Goal: Information Seeking & Learning: Find specific fact

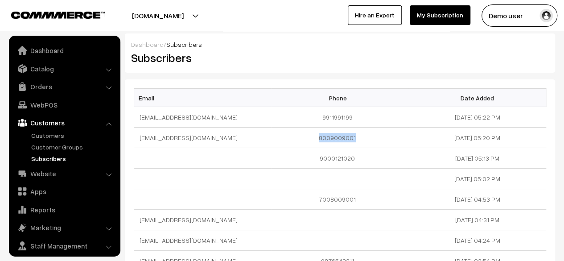
scroll to position [24, 0]
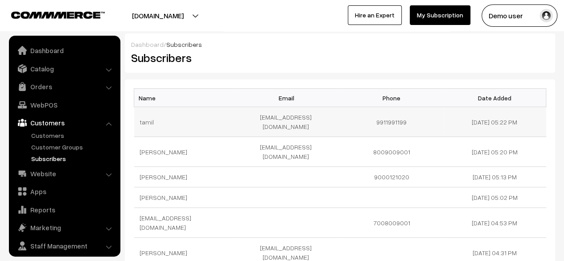
scroll to position [24, 0]
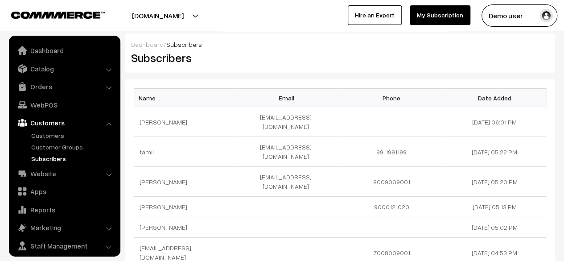
scroll to position [24, 0]
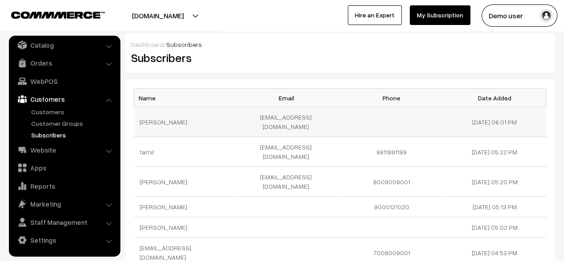
drag, startPoint x: 449, startPoint y: 114, endPoint x: 536, endPoint y: 118, distance: 87.4
click at [536, 118] on td "[DATE] 06:01 PM" at bounding box center [494, 122] width 103 height 30
click at [536, 118] on td "15-10-2025 06:01 PM" at bounding box center [494, 122] width 103 height 30
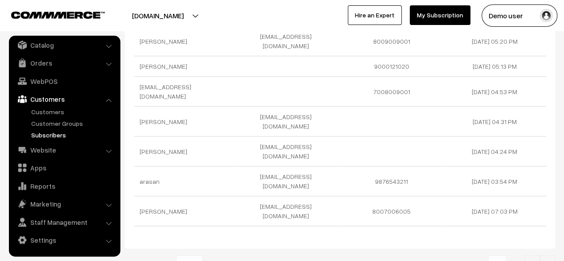
scroll to position [161, 0]
click at [192, 259] on b at bounding box center [196, 263] width 9 height 9
select select "100"
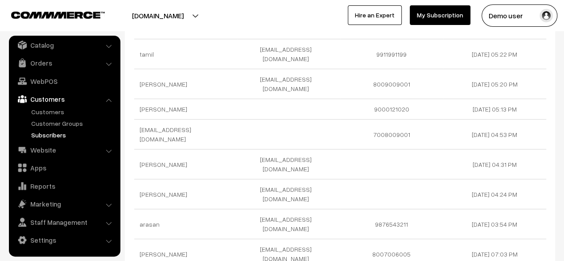
scroll to position [118, 0]
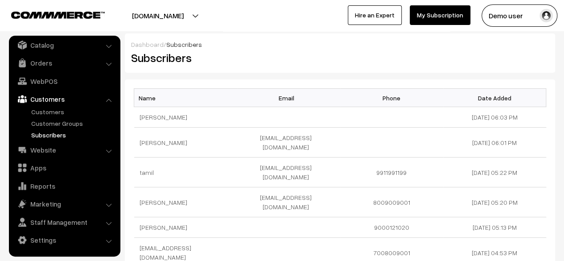
scroll to position [7, 0]
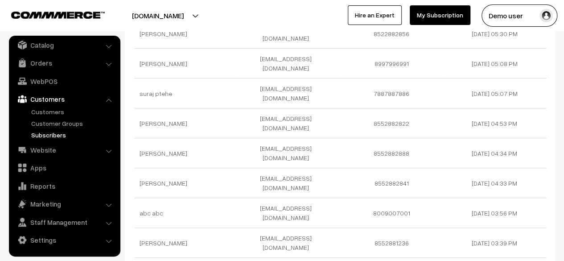
scroll to position [119, 0]
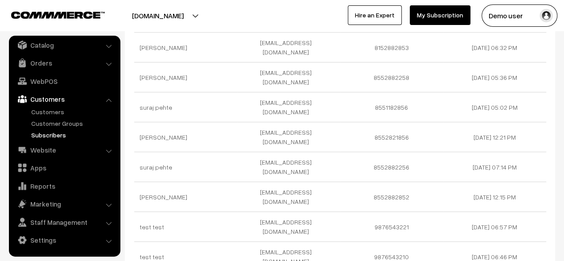
scroll to position [110, 0]
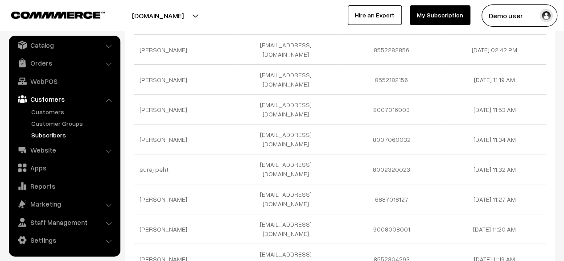
scroll to position [102, 0]
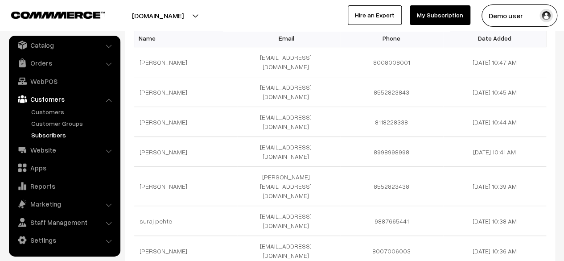
scroll to position [161, 0]
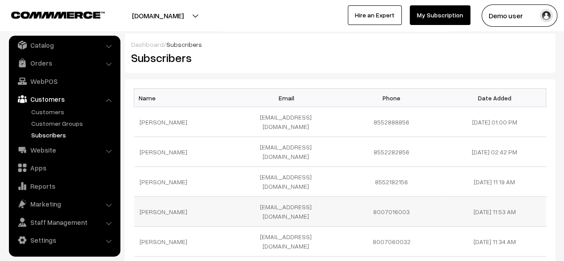
scroll to position [161, 0]
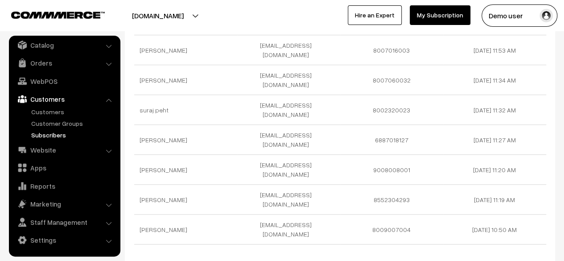
type input "1"
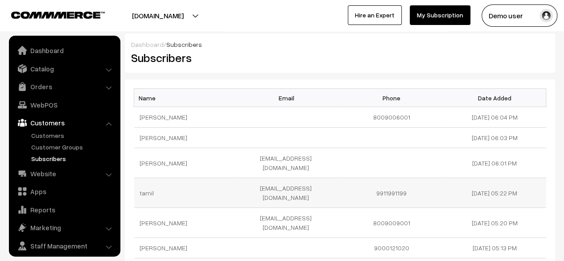
scroll to position [24, 0]
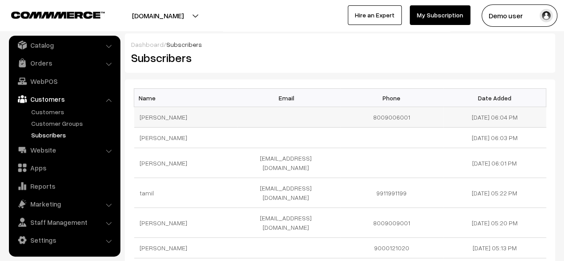
click at [381, 119] on td "8009006001" at bounding box center [391, 117] width 103 height 20
copy td "8009006001"
click at [381, 119] on td "8009006001" at bounding box center [391, 117] width 103 height 20
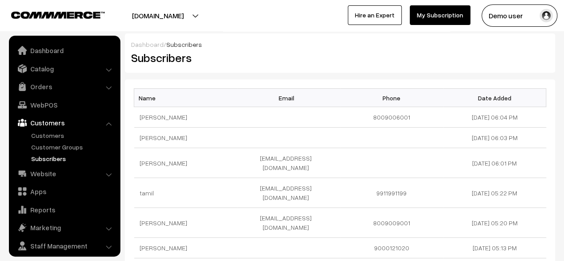
scroll to position [24, 0]
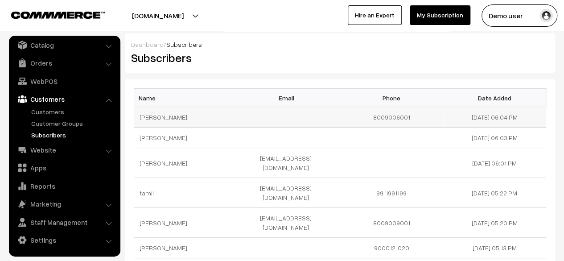
click at [386, 118] on td "8009006001" at bounding box center [391, 117] width 103 height 20
copy td "8009006001"
click at [386, 118] on td "8009006001" at bounding box center [391, 117] width 103 height 20
click at [335, 167] on td "[EMAIL_ADDRESS][DOMAIN_NAME]" at bounding box center [288, 163] width 103 height 30
click at [350, 127] on td at bounding box center [391, 137] width 103 height 20
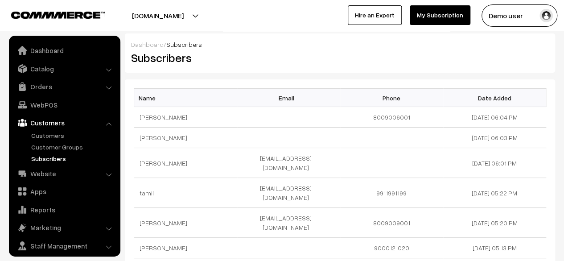
scroll to position [24, 0]
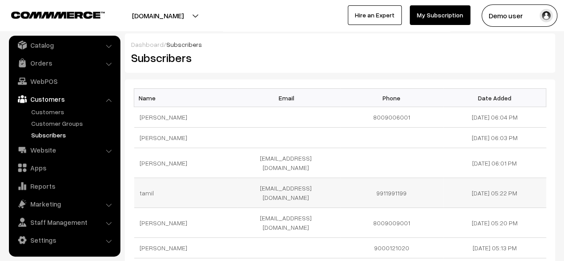
click at [392, 181] on td "9911991199" at bounding box center [391, 193] width 103 height 30
copy td "9911991199"
click at [349, 82] on div "Name Email Phone Date Added suraj pethe 8009006001 15-10-2025 06:04 PM suraj pe…" at bounding box center [340, 239] width 430 height 320
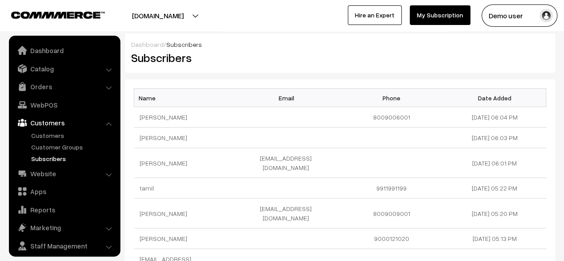
scroll to position [24, 0]
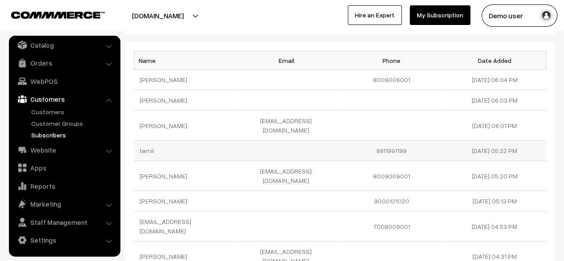
scroll to position [38, 0]
click at [391, 211] on td "7008009001" at bounding box center [391, 226] width 103 height 30
copy td "7008009001"
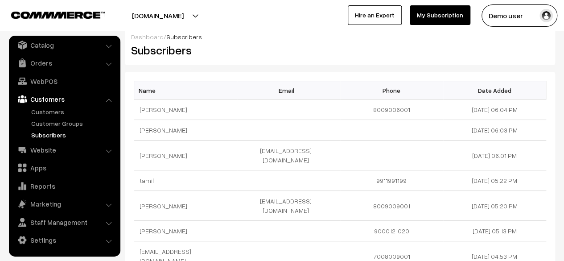
scroll to position [5, 0]
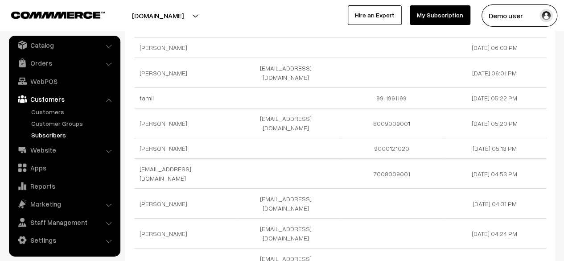
scroll to position [92, 0]
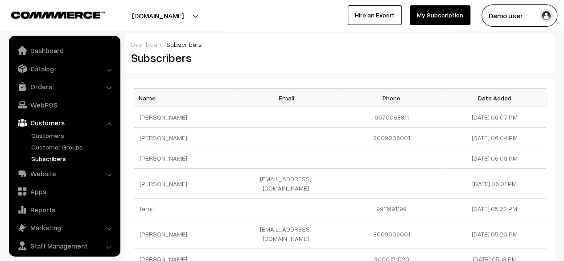
scroll to position [24, 0]
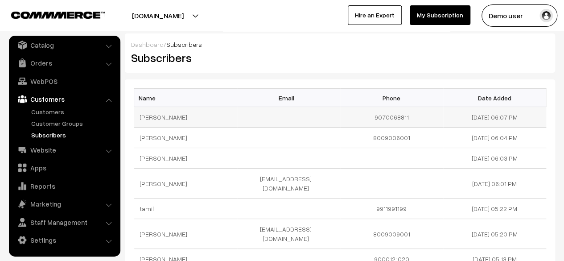
click at [377, 122] on td "9070068811" at bounding box center [391, 117] width 103 height 20
copy td "9070068811"
click at [321, 112] on td at bounding box center [288, 117] width 103 height 20
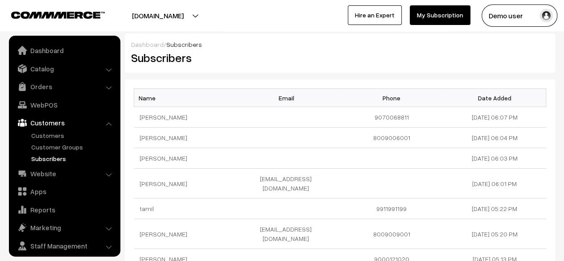
scroll to position [24, 0]
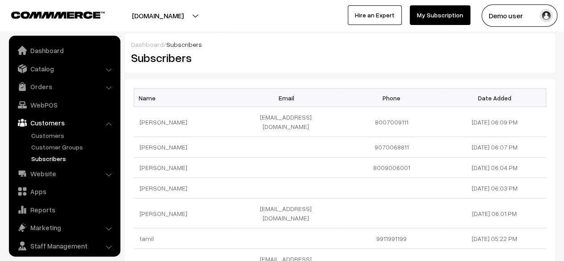
scroll to position [24, 0]
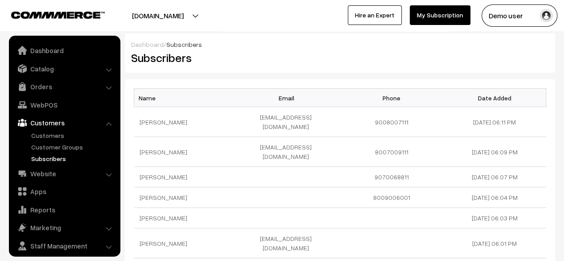
scroll to position [24, 0]
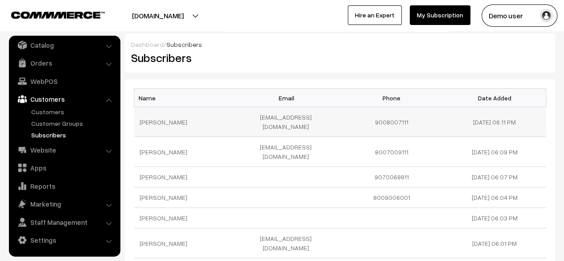
click at [396, 113] on td "9008007111" at bounding box center [391, 122] width 103 height 30
copy td "9008007111"
click at [282, 117] on td "[EMAIL_ADDRESS][DOMAIN_NAME]" at bounding box center [288, 122] width 103 height 30
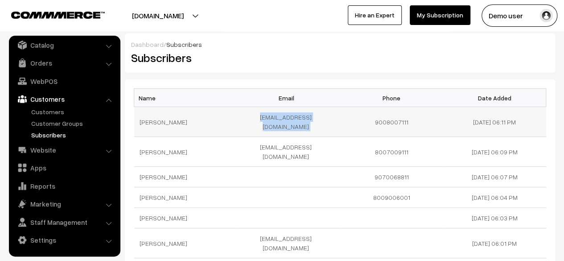
copy tr "[EMAIL_ADDRESS][DOMAIN_NAME]"
click at [282, 117] on td "[EMAIL_ADDRESS][DOMAIN_NAME]" at bounding box center [288, 122] width 103 height 30
click at [339, 95] on th "Email" at bounding box center [288, 98] width 103 height 18
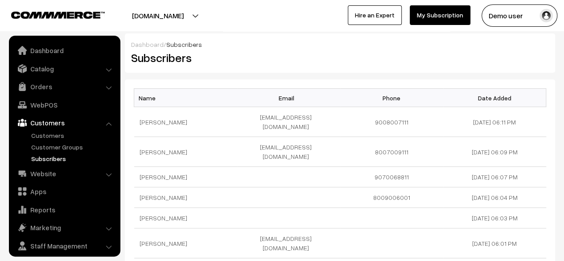
scroll to position [24, 0]
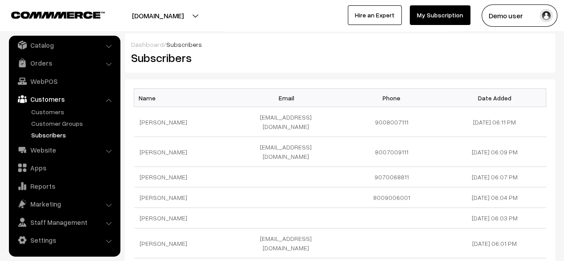
click at [189, 4] on button "[DOMAIN_NAME]" at bounding box center [158, 15] width 114 height 22
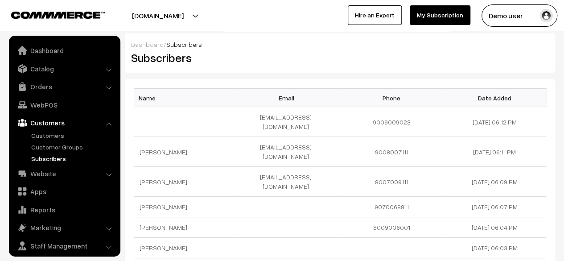
scroll to position [24, 0]
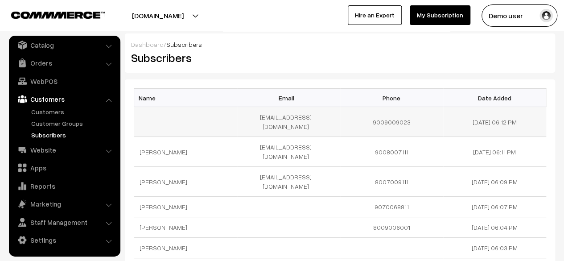
click at [386, 121] on td "9009009023" at bounding box center [391, 122] width 103 height 30
copy tr "9009009023"
click at [386, 121] on td "9009009023" at bounding box center [391, 122] width 103 height 30
copy tr "9009009023"
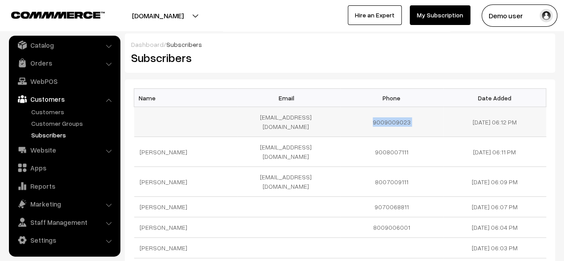
click at [391, 125] on td "9009009023" at bounding box center [391, 122] width 103 height 30
click at [391, 116] on td "9009009023" at bounding box center [391, 122] width 103 height 30
copy td "9009009023"
click at [391, 116] on td "9009009023" at bounding box center [391, 122] width 103 height 30
click at [299, 120] on td "[EMAIL_ADDRESS][DOMAIN_NAME]" at bounding box center [288, 122] width 103 height 30
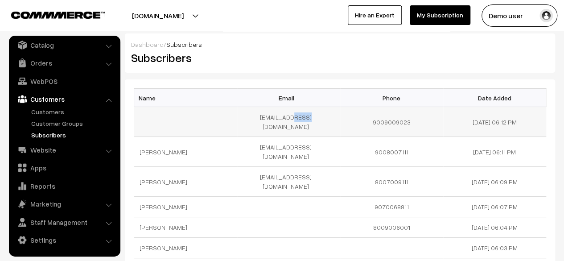
click at [299, 120] on td "[EMAIL_ADDRESS][DOMAIN_NAME]" at bounding box center [288, 122] width 103 height 30
copy tr "[EMAIL_ADDRESS][DOMAIN_NAME]"
click at [299, 120] on td "[EMAIL_ADDRESS][DOMAIN_NAME]" at bounding box center [288, 122] width 103 height 30
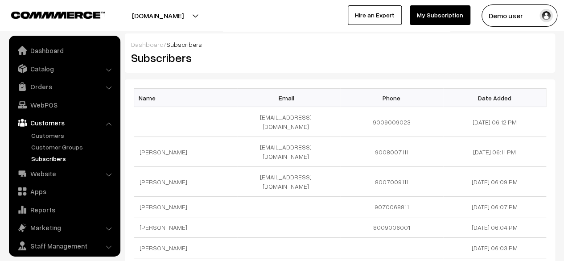
scroll to position [24, 0]
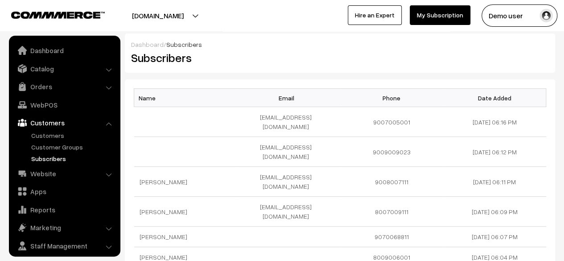
scroll to position [24, 0]
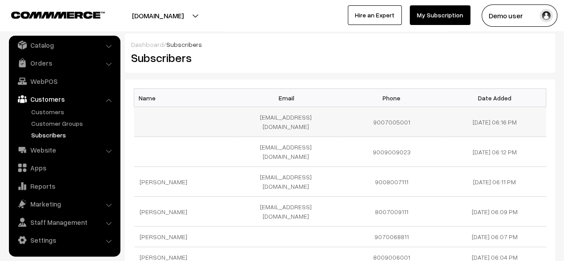
click at [296, 116] on td "[EMAIL_ADDRESS][DOMAIN_NAME]" at bounding box center [288, 122] width 103 height 30
copy tr "[EMAIL_ADDRESS][DOMAIN_NAME]"
click at [296, 116] on td "[EMAIL_ADDRESS][DOMAIN_NAME]" at bounding box center [288, 122] width 103 height 30
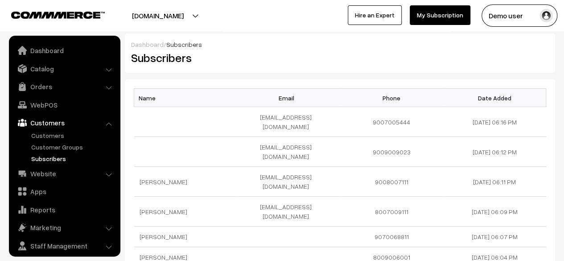
scroll to position [24, 0]
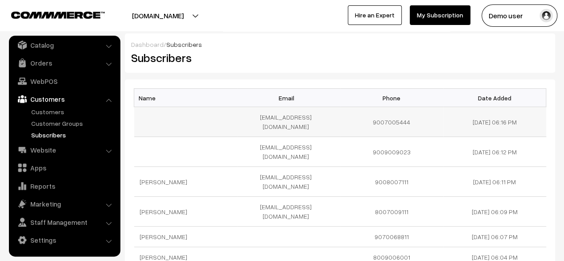
click at [399, 117] on td "9007005444" at bounding box center [391, 122] width 103 height 30
copy td "9007005444"
click at [399, 117] on td "9007005444" at bounding box center [391, 122] width 103 height 30
click at [308, 120] on td "surajp008@gmail.com" at bounding box center [288, 122] width 103 height 30
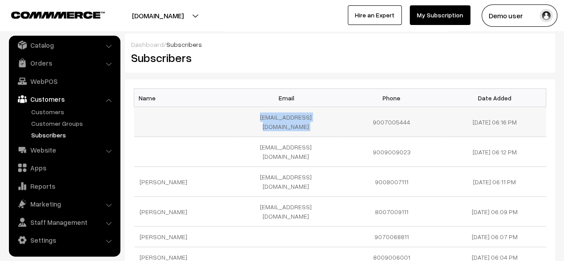
copy tr "surajp008@gmail.com"
click at [308, 120] on td "surajp008@gmail.com" at bounding box center [288, 122] width 103 height 30
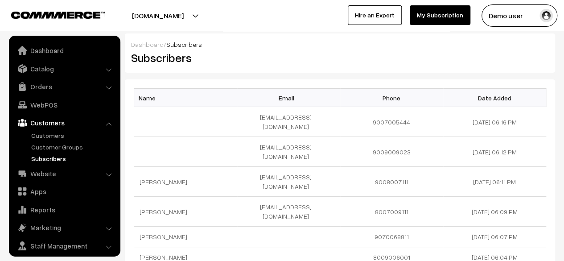
scroll to position [24, 0]
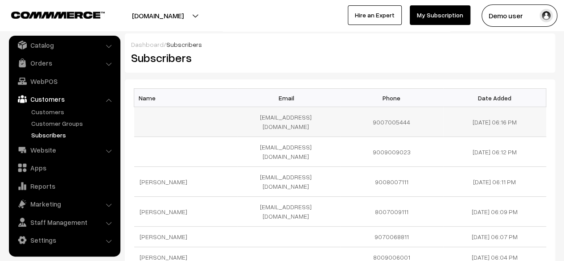
click at [388, 121] on td "9007005444" at bounding box center [391, 122] width 103 height 30
copy td "9007005444"
click at [388, 121] on td "9007005444" at bounding box center [391, 122] width 103 height 30
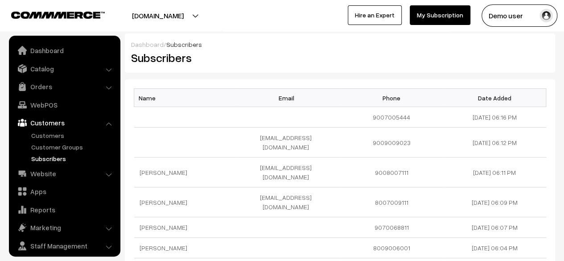
scroll to position [24, 0]
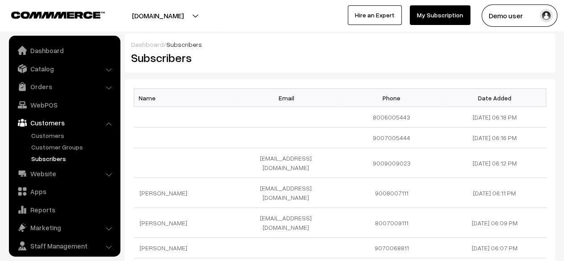
scroll to position [24, 0]
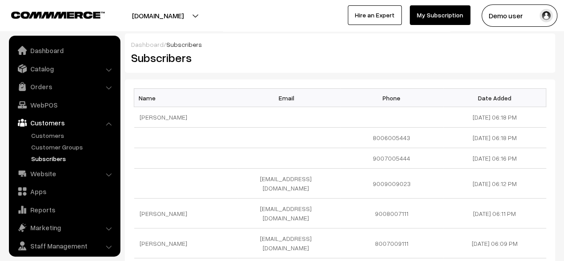
scroll to position [24, 0]
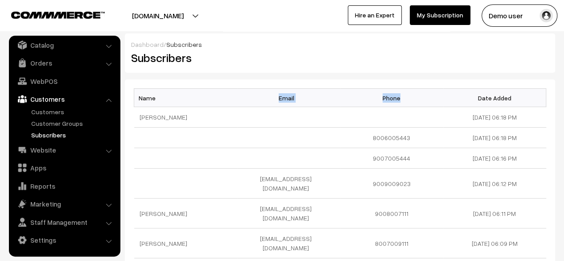
drag, startPoint x: 272, startPoint y: 97, endPoint x: 409, endPoint y: 94, distance: 137.3
click at [409, 94] on tr "Name Email Phone Date Added" at bounding box center [340, 98] width 412 height 18
click at [409, 94] on th "Phone" at bounding box center [391, 98] width 103 height 18
drag, startPoint x: 409, startPoint y: 94, endPoint x: 266, endPoint y: 94, distance: 143.5
click at [266, 94] on tr "Name Email Phone Date Added" at bounding box center [340, 98] width 412 height 18
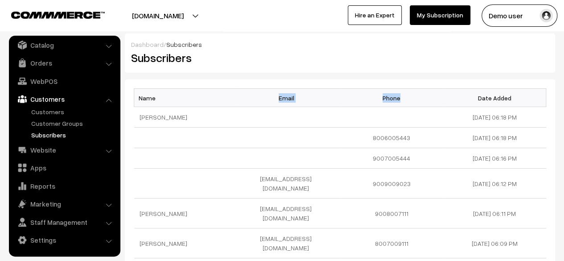
click at [266, 94] on th "Email" at bounding box center [288, 98] width 103 height 18
drag, startPoint x: 269, startPoint y: 95, endPoint x: 407, endPoint y: 95, distance: 138.1
click at [407, 95] on tr "Name Email Phone Date Added" at bounding box center [340, 98] width 412 height 18
click at [407, 95] on th "Phone" at bounding box center [391, 98] width 103 height 18
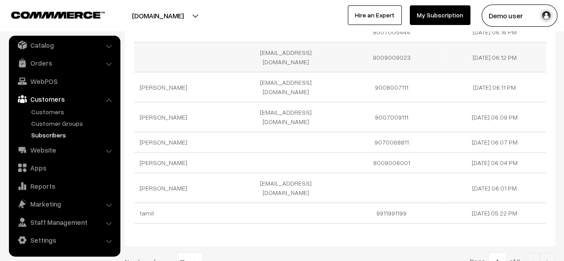
scroll to position [161, 0]
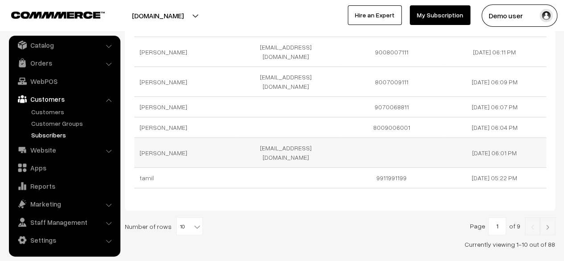
click at [291, 138] on td "surajp004@gmail.com" at bounding box center [288, 153] width 103 height 30
click at [291, 138] on td "[EMAIL_ADDRESS][DOMAIN_NAME]" at bounding box center [288, 153] width 103 height 30
copy tr "surajp004@gmail.com"
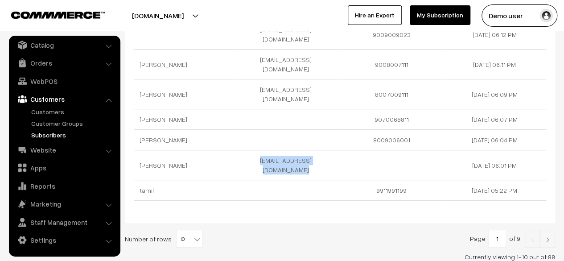
scroll to position [147, 0]
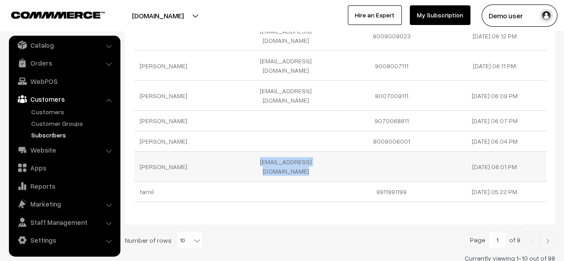
copy tr "surajp004@gmail.com"
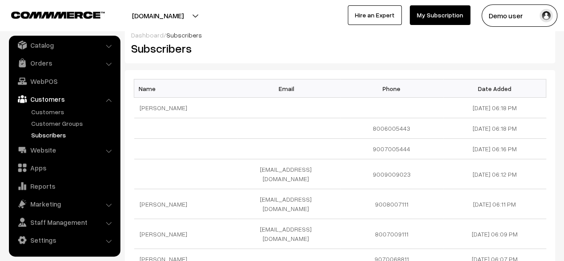
scroll to position [0, 0]
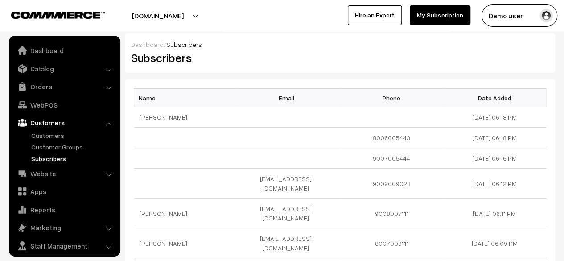
scroll to position [24, 0]
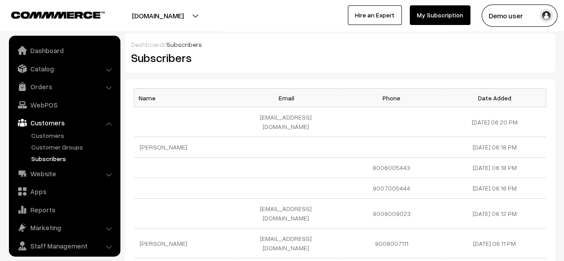
scroll to position [24, 0]
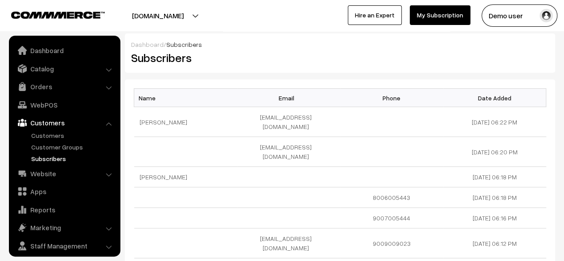
scroll to position [24, 0]
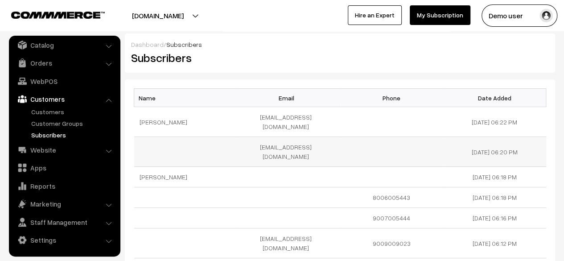
click at [300, 138] on td "[EMAIL_ADDRESS][DOMAIN_NAME]" at bounding box center [288, 152] width 103 height 30
copy tr "[EMAIL_ADDRESS][DOMAIN_NAME]"
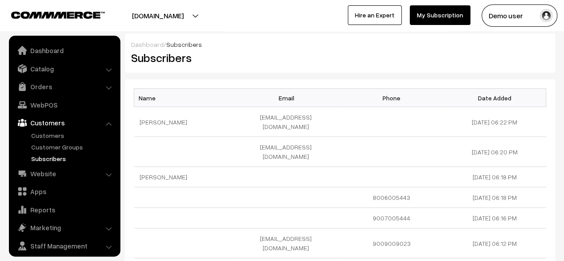
scroll to position [24, 0]
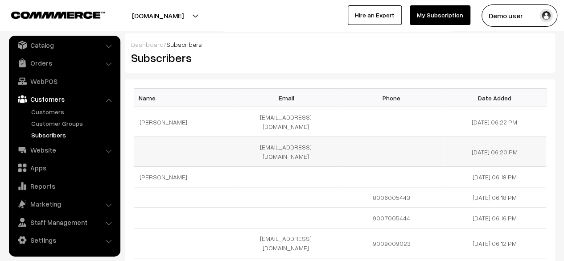
click at [292, 137] on td "[EMAIL_ADDRESS][DOMAIN_NAME]" at bounding box center [288, 152] width 103 height 30
click at [292, 137] on td "surajp10@gmail.com" at bounding box center [288, 152] width 103 height 30
copy tr "surajp10@gmail.com"
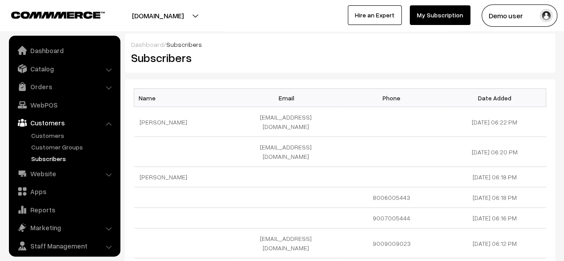
scroll to position [24, 0]
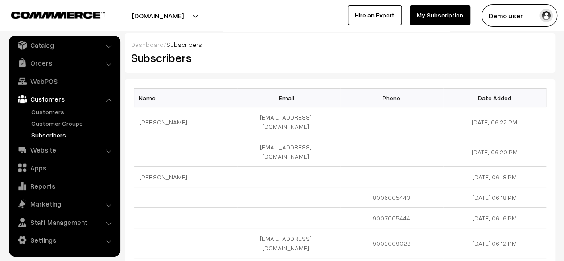
click at [299, 74] on div "Dashboard / Subscribers Subscribers Name Email Phone Date Added suraj pethe sur…" at bounding box center [340, 207] width 430 height 348
click at [287, 115] on td "[EMAIL_ADDRESS][DOMAIN_NAME]" at bounding box center [288, 122] width 103 height 30
copy tr "[EMAIL_ADDRESS][DOMAIN_NAME]"
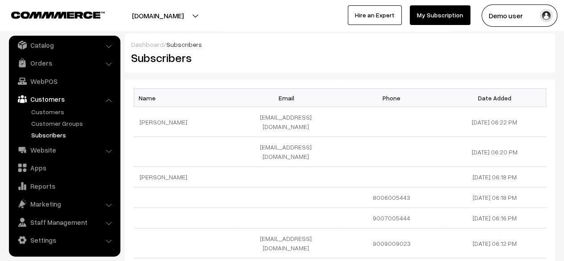
click at [338, 55] on div "Subscribers" at bounding box center [232, 57] width 216 height 17
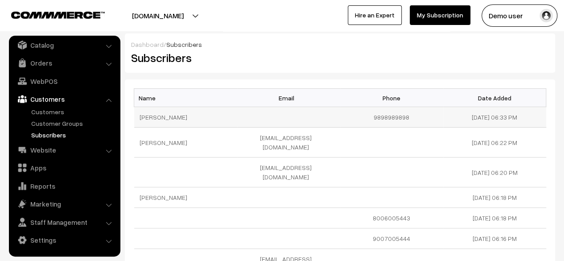
click at [382, 118] on td "9898989898" at bounding box center [391, 117] width 103 height 20
copy td "9898989898"
click at [382, 118] on td "9898989898" at bounding box center [391, 117] width 103 height 20
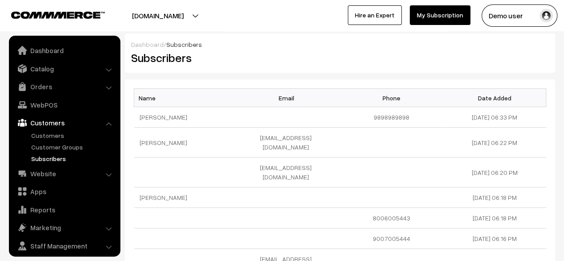
scroll to position [24, 0]
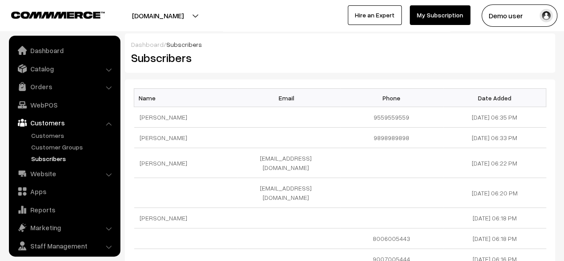
scroll to position [24, 0]
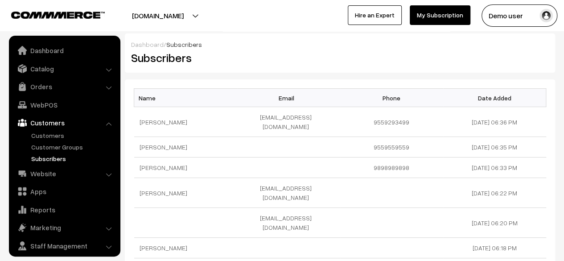
scroll to position [24, 0]
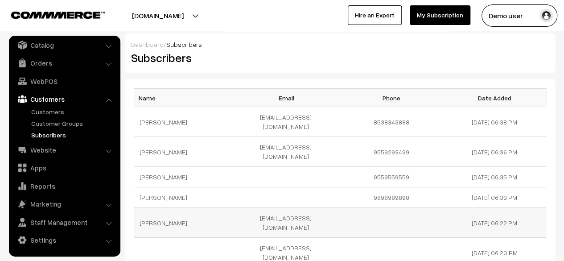
scroll to position [161, 0]
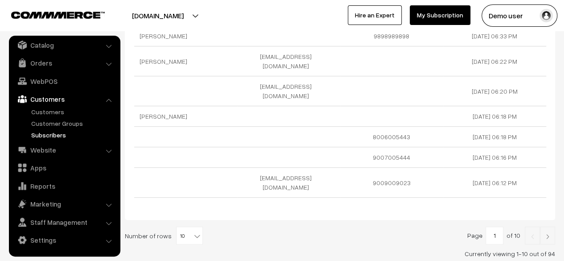
click at [547, 226] on link at bounding box center [547, 235] width 15 height 18
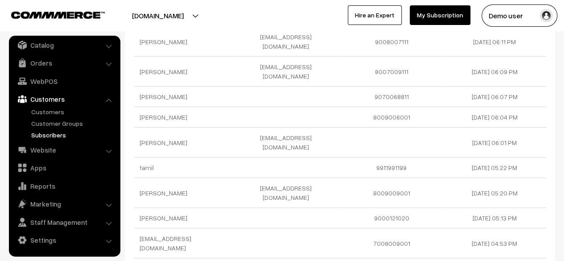
scroll to position [161, 0]
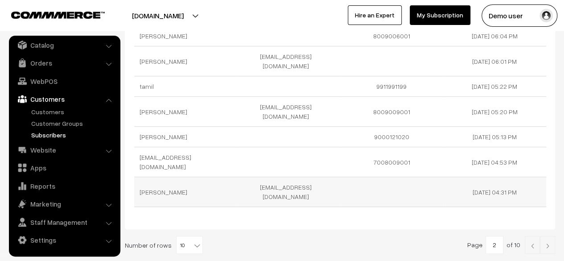
click at [293, 177] on td "[EMAIL_ADDRESS][DOMAIN_NAME]" at bounding box center [288, 192] width 103 height 30
click at [293, 177] on td "abc@gmail.in" at bounding box center [288, 192] width 103 height 30
click at [549, 243] on img at bounding box center [547, 245] width 8 height 5
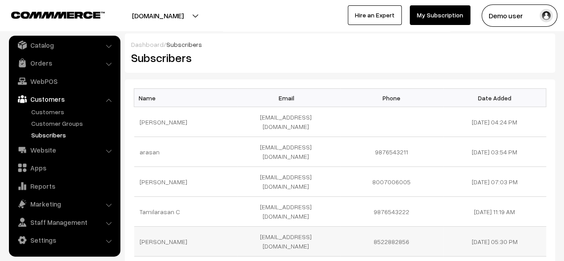
scroll to position [161, 0]
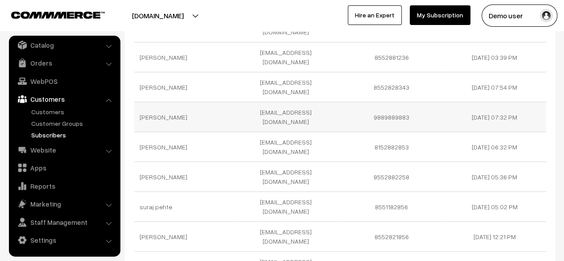
scroll to position [95, 0]
click at [295, 221] on td "surajpethe65@gmail.com" at bounding box center [288, 236] width 103 height 30
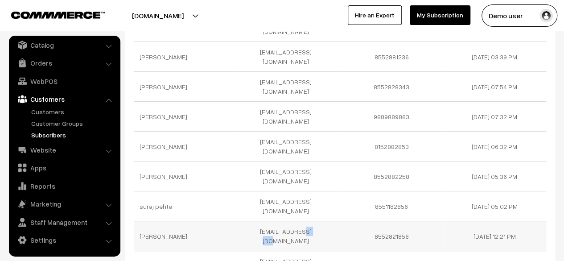
click at [295, 221] on td "[EMAIL_ADDRESS][DOMAIN_NAME]" at bounding box center [288, 236] width 103 height 30
copy tr "[EMAIL_ADDRESS][DOMAIN_NAME]"
copy tr "surajpethe65@gmail.com"
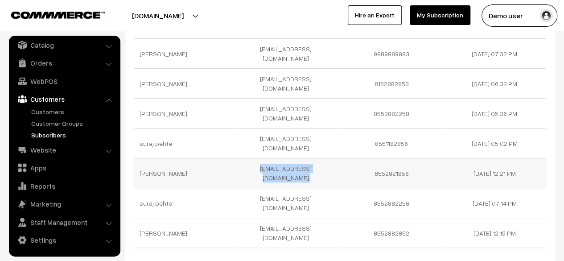
scroll to position [161, 0]
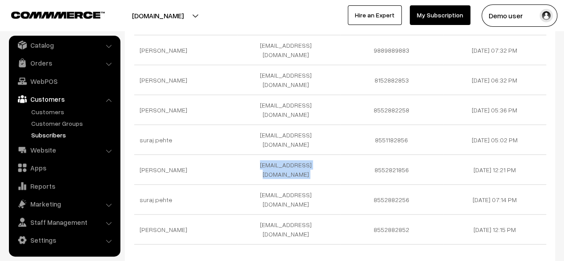
copy tr "surajpethe65@gmail.com"
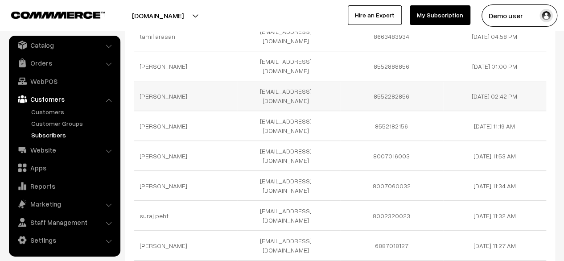
scroll to position [144, 0]
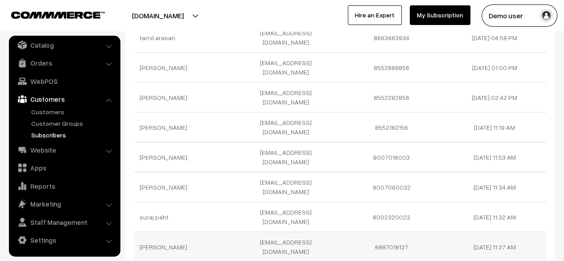
click at [281, 232] on td "ashish23@gmail.com" at bounding box center [288, 247] width 103 height 30
copy tr "ashish23@gmail.com"
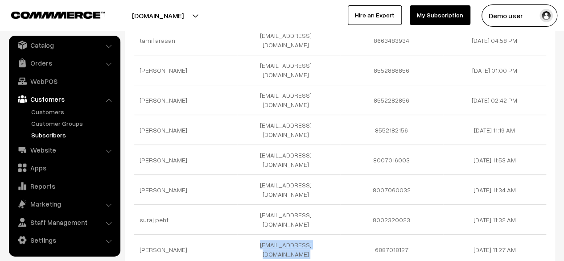
scroll to position [141, 0]
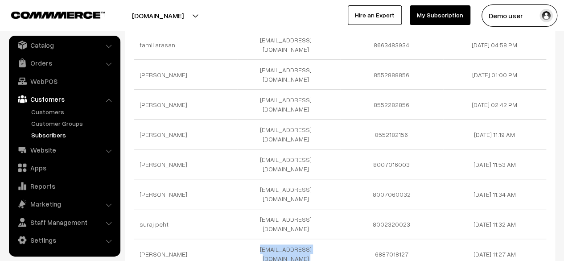
copy tr "ashish23@gmail.com"
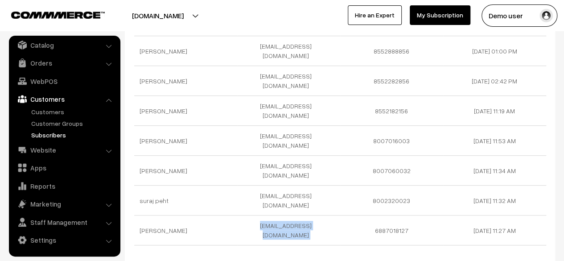
scroll to position [161, 0]
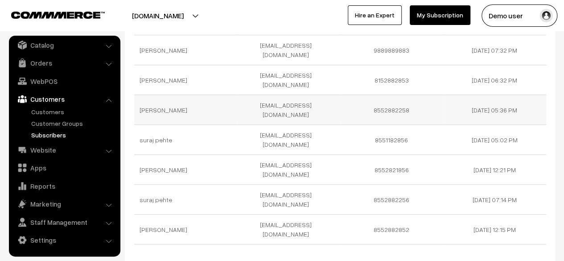
scroll to position [156, 0]
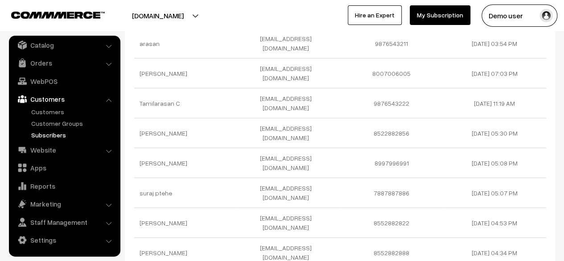
scroll to position [112, 0]
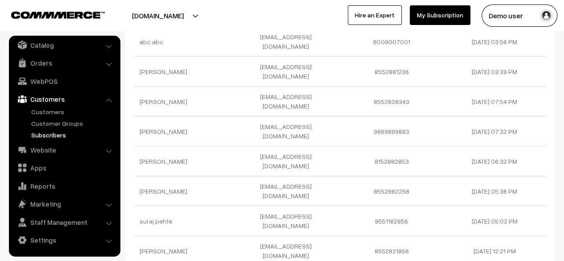
scroll to position [81, 0]
click at [261, 235] on td "surajpethe65@gmail.com" at bounding box center [288, 250] width 103 height 30
copy tr "surajpethe65@gmail.com"
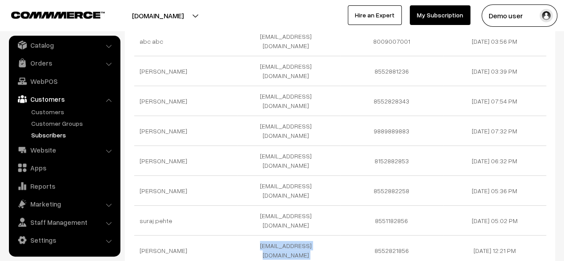
click at [58, 131] on link "Subscribers" at bounding box center [73, 134] width 88 height 9
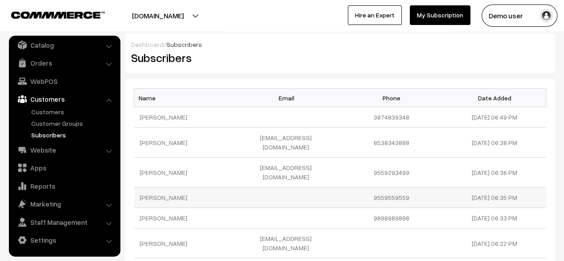
scroll to position [161, 0]
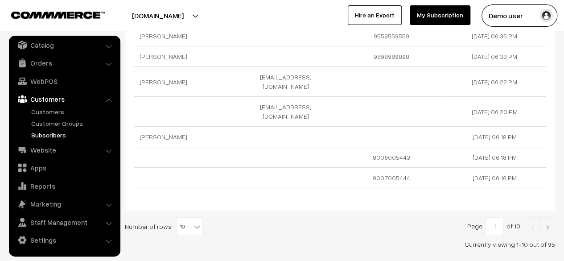
click at [500, 217] on input "1" at bounding box center [494, 226] width 18 height 18
type input "5"
click at [420, 217] on div at bounding box center [340, 226] width 430 height 18
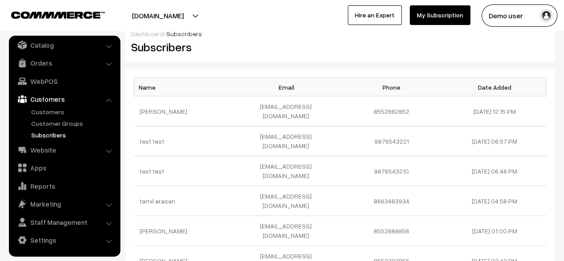
scroll to position [11, 0]
click at [298, 156] on td "test@test.com" at bounding box center [288, 171] width 103 height 30
copy tr "test@test.com"
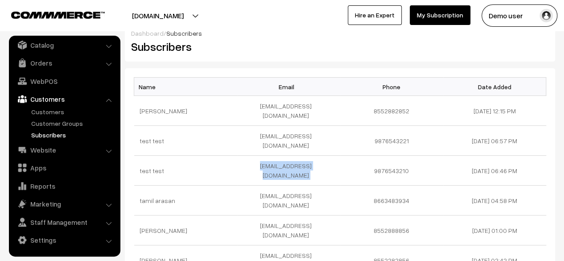
click at [54, 131] on link "Subscribers" at bounding box center [73, 134] width 88 height 9
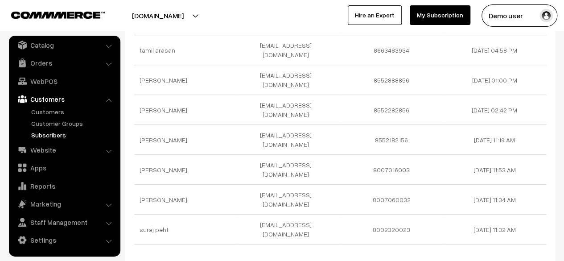
type input "1"
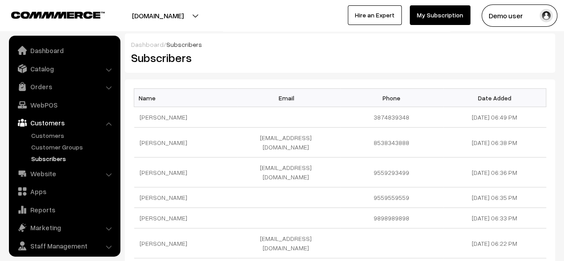
scroll to position [24, 0]
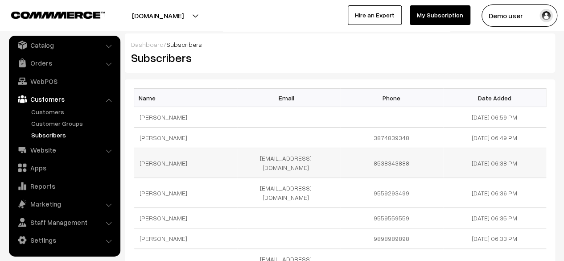
scroll to position [161, 0]
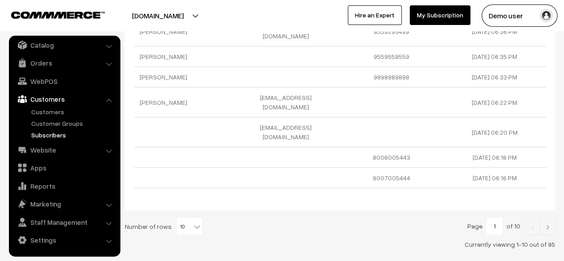
drag, startPoint x: 506, startPoint y: 188, endPoint x: 500, endPoint y: 188, distance: 5.8
click at [500, 217] on div "Page 1 of 10" at bounding box center [493, 226] width 53 height 18
click at [500, 217] on input "1" at bounding box center [494, 226] width 18 height 18
type input "5"
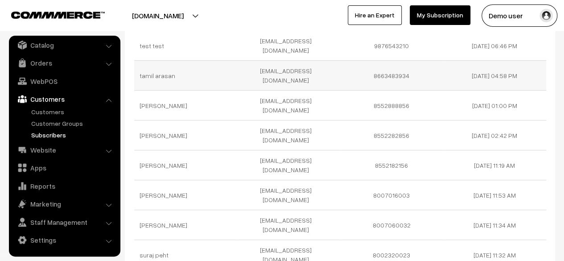
scroll to position [135, 0]
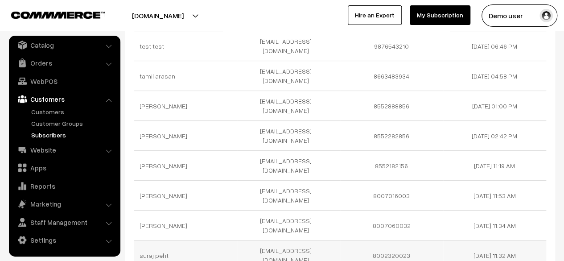
click at [277, 240] on td "surajpethe3121@gmail.com" at bounding box center [288, 255] width 103 height 30
copy tr "surajpethe3121@gmail.com"
click at [292, 121] on td "surajpethe1312A@gmail.com" at bounding box center [288, 136] width 103 height 30
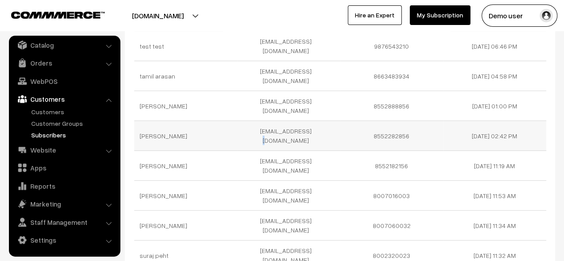
click at [292, 121] on td "surajpethe1312A@gmail.com" at bounding box center [288, 136] width 103 height 30
copy td "@"
click at [292, 121] on td "surajpethe1312A@gmail.com" at bounding box center [288, 136] width 103 height 30
copy tr "surajpethe1312A@gmail.com"
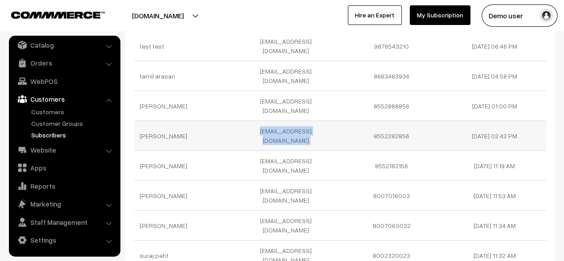
click at [292, 121] on td "surajpethe1312A@gmail.com" at bounding box center [288, 136] width 103 height 30
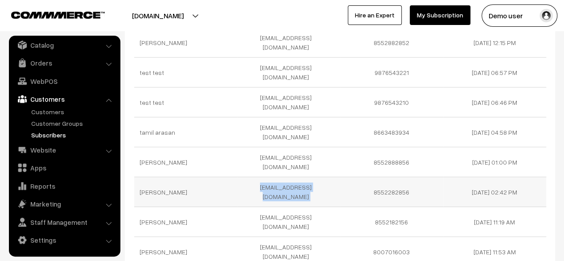
scroll to position [78, 0]
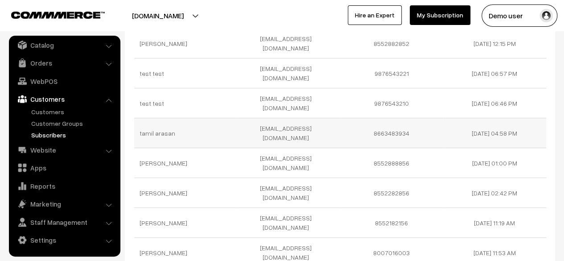
click at [288, 118] on td "arasan1@outdoinc.com" at bounding box center [288, 133] width 103 height 30
copy tr "arasan1@outdoinc.com"
click at [282, 148] on td "surajp61@outdoinc.com" at bounding box center [288, 163] width 103 height 30
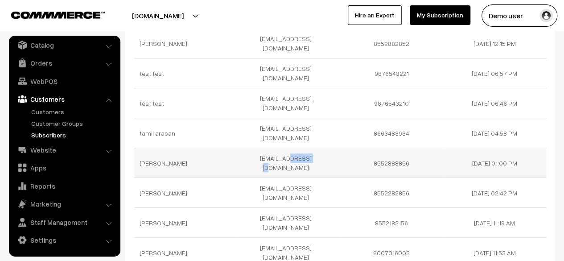
click at [282, 148] on td "surajp61@outdoinc.com" at bounding box center [288, 163] width 103 height 30
copy tr "surajp61@outdoinc.com"
click at [282, 148] on td "surajp61@outdoinc.com" at bounding box center [288, 163] width 103 height 30
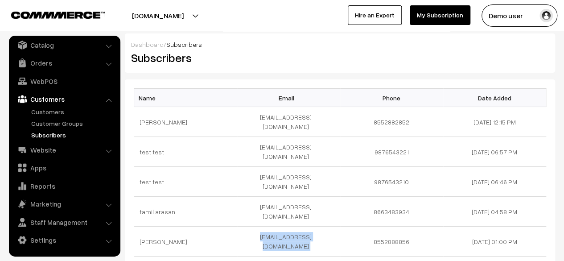
click at [42, 131] on link "Subscribers" at bounding box center [73, 134] width 88 height 9
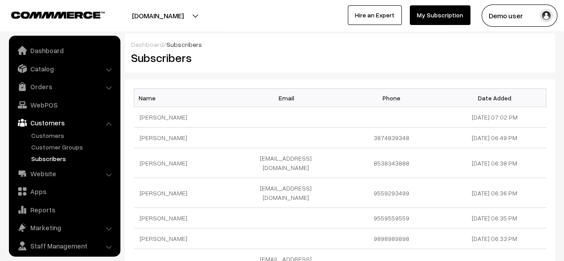
scroll to position [24, 0]
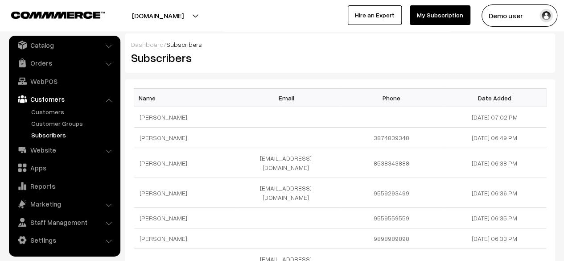
click at [261, 87] on div "Name Email Phone Date Added [PERSON_NAME] [DATE] 07:02 PM [PERSON_NAME] 3874839…" at bounding box center [340, 225] width 430 height 292
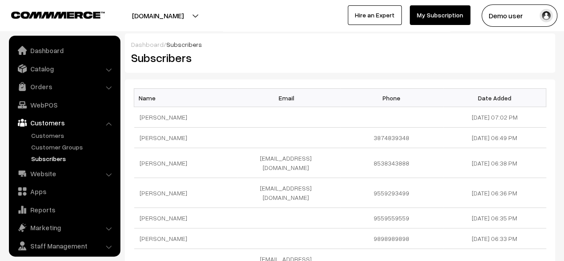
scroll to position [24, 0]
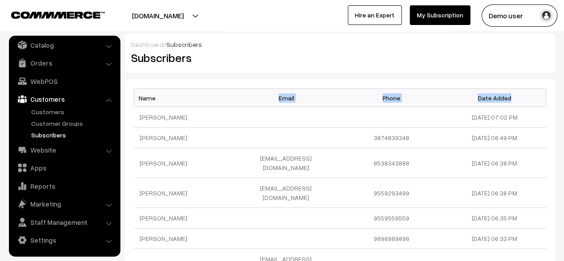
drag, startPoint x: 0, startPoint y: 0, endPoint x: 512, endPoint y: 103, distance: 521.8
click at [512, 103] on tr "Name Email Phone Date Added" at bounding box center [340, 98] width 412 height 18
click at [512, 103] on th "Date Added" at bounding box center [494, 98] width 103 height 18
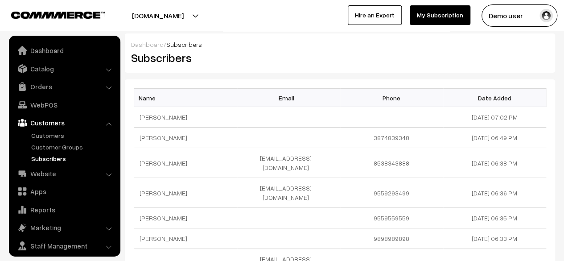
scroll to position [24, 0]
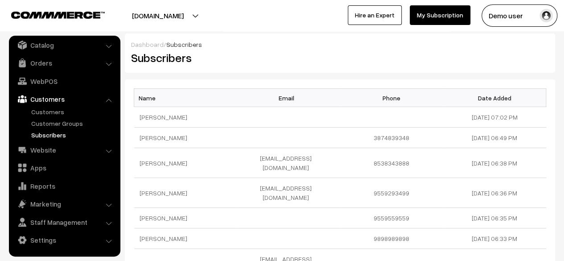
scroll to position [7, 0]
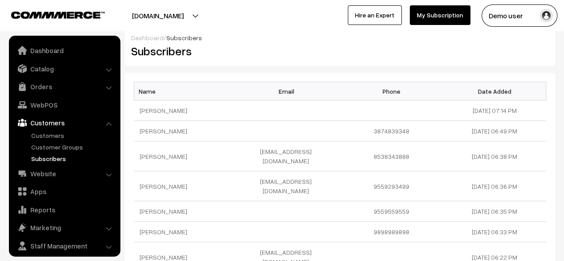
scroll to position [24, 0]
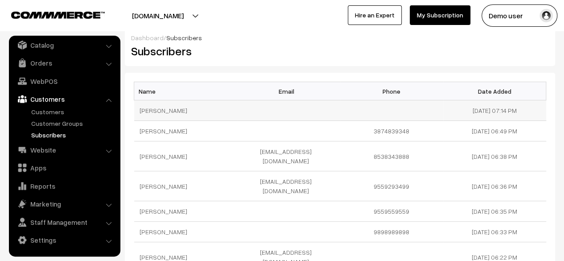
click at [290, 119] on td at bounding box center [288, 110] width 103 height 20
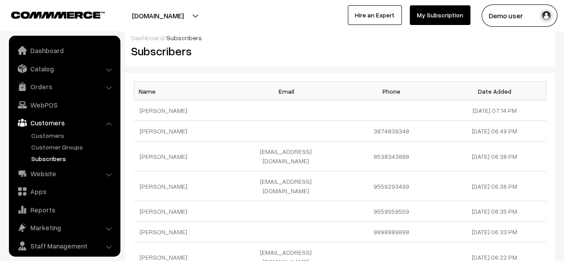
scroll to position [24, 0]
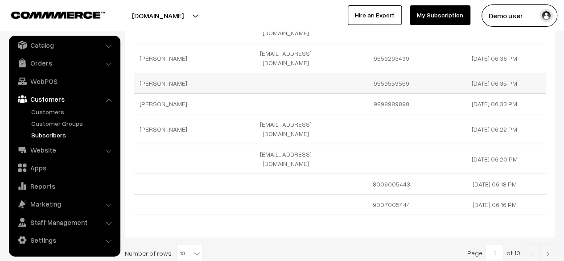
scroll to position [111, 0]
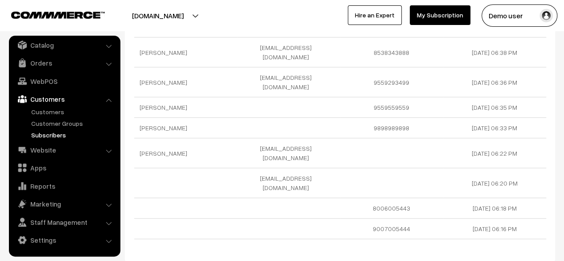
type input "5"
type input "4"
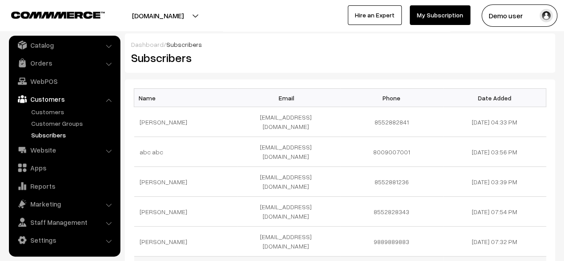
scroll to position [161, 0]
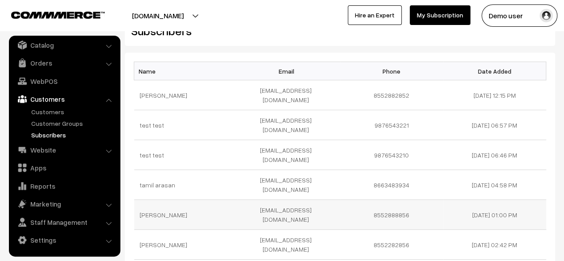
scroll to position [161, 0]
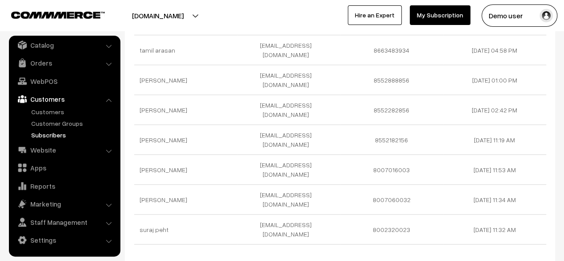
type input "1"
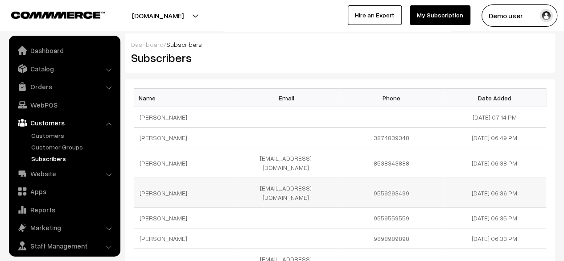
scroll to position [24, 0]
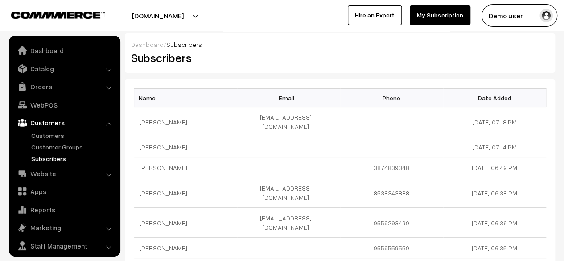
scroll to position [24, 0]
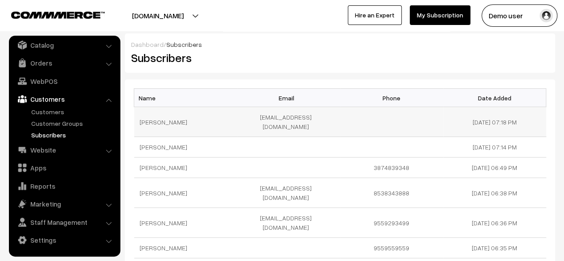
click at [287, 115] on td "[EMAIL_ADDRESS][DOMAIN_NAME]" at bounding box center [288, 122] width 103 height 30
copy tr "[EMAIL_ADDRESS][DOMAIN_NAME]"
click at [287, 115] on td "[EMAIL_ADDRESS][DOMAIN_NAME]" at bounding box center [288, 122] width 103 height 30
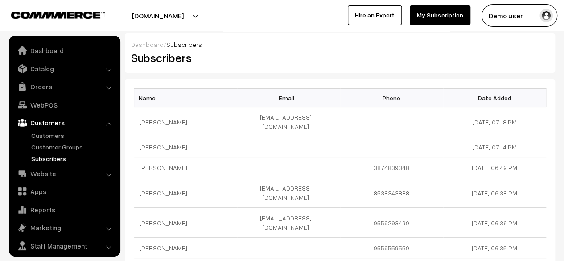
scroll to position [24, 0]
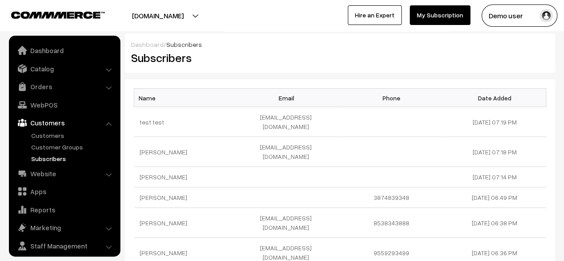
scroll to position [24, 0]
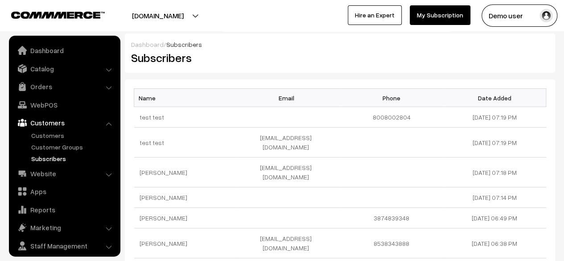
scroll to position [24, 0]
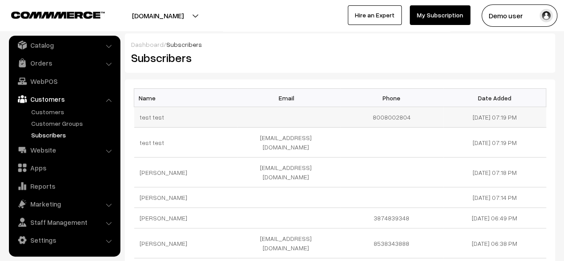
click at [385, 115] on td "8008002804" at bounding box center [391, 117] width 103 height 20
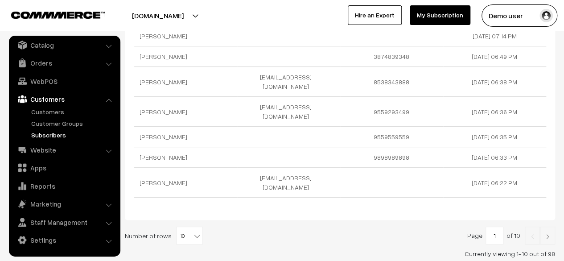
click at [495, 226] on input "1" at bounding box center [494, 235] width 18 height 18
click at [495, 226] on input "51" at bounding box center [494, 235] width 18 height 18
type input "5"
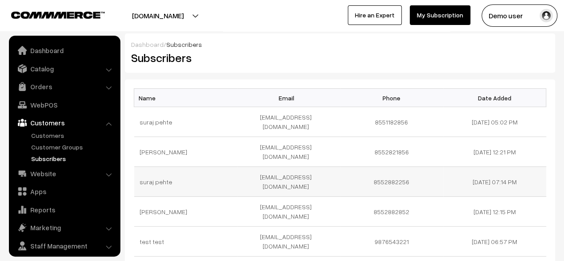
scroll to position [24, 0]
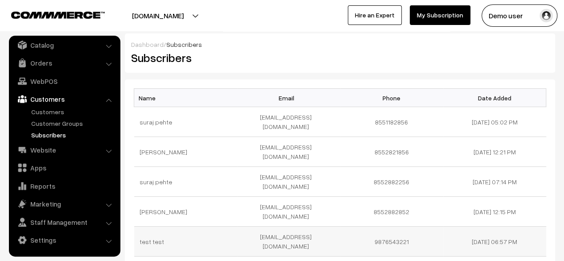
click at [398, 226] on td "9876543221" at bounding box center [391, 241] width 103 height 30
copy td "9876543221"
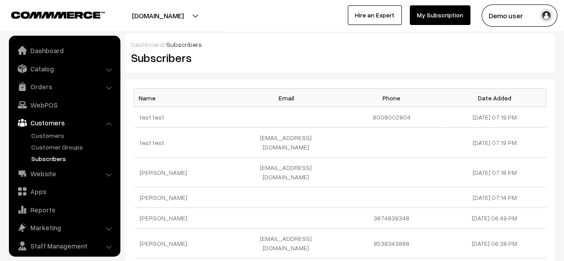
scroll to position [24, 0]
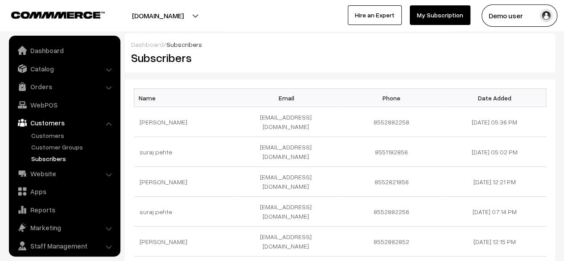
scroll to position [24, 0]
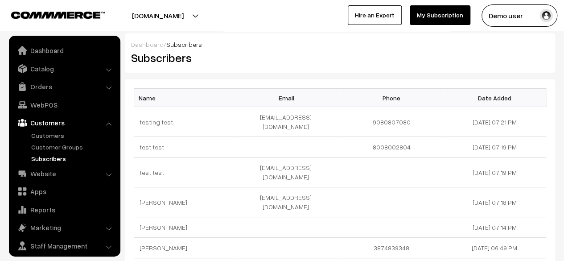
scroll to position [24, 0]
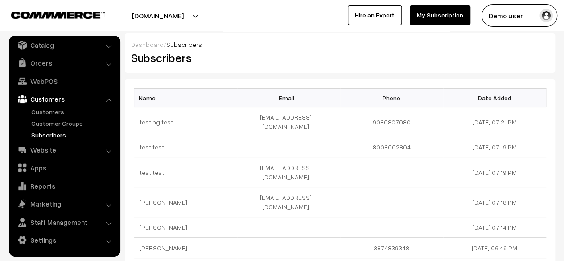
click at [176, 58] on h2 "Subscribers" at bounding box center [232, 58] width 202 height 14
copy h2 "Subscribers"
click at [176, 58] on h2 "Subscribers" at bounding box center [232, 58] width 202 height 14
